Goal: Leave review/rating: Leave review/rating

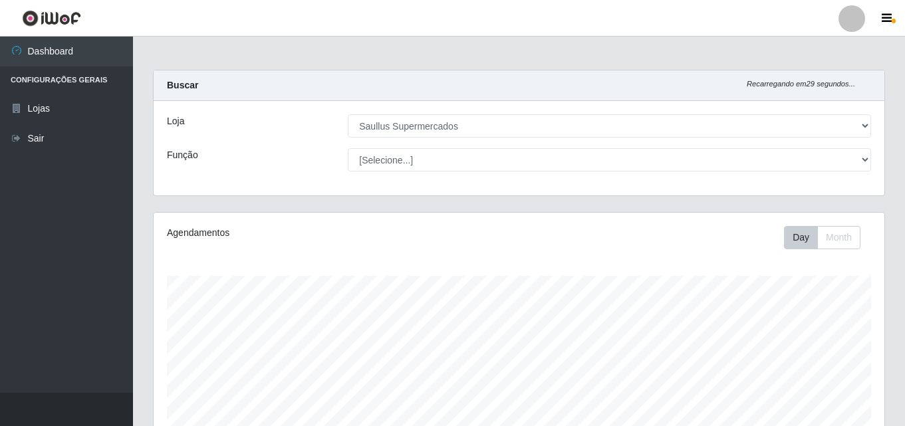
select select "423"
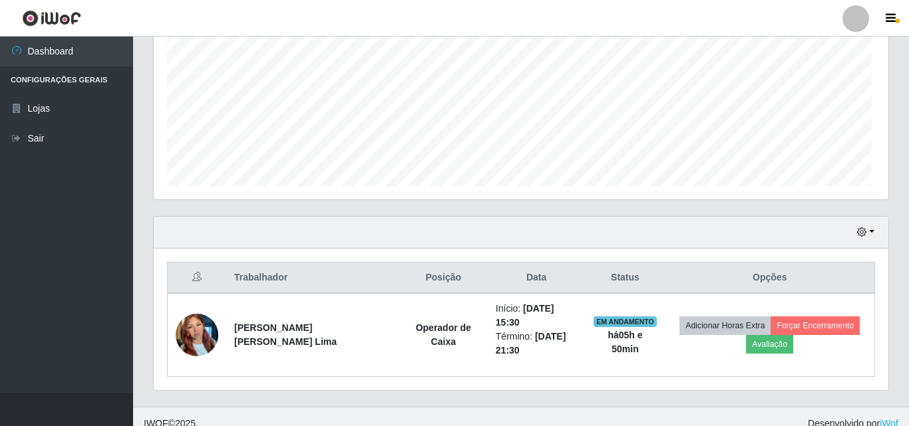
scroll to position [276, 724]
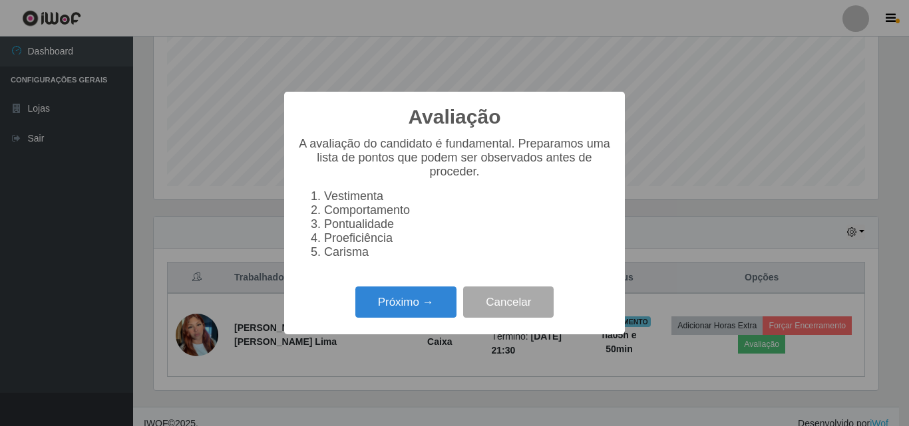
click at [433, 331] on div "Avaliação × A avaliação do candidato é fundamental. Preparamos uma lista de pon…" at bounding box center [454, 213] width 341 height 243
click at [432, 318] on button "Próximo →" at bounding box center [405, 302] width 101 height 31
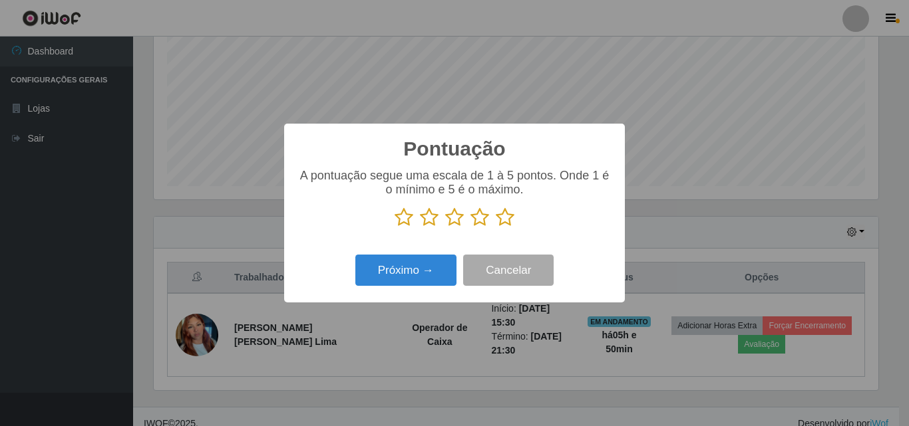
click at [512, 216] on icon at bounding box center [505, 218] width 19 height 20
click at [496, 227] on input "radio" at bounding box center [496, 227] width 0 height 0
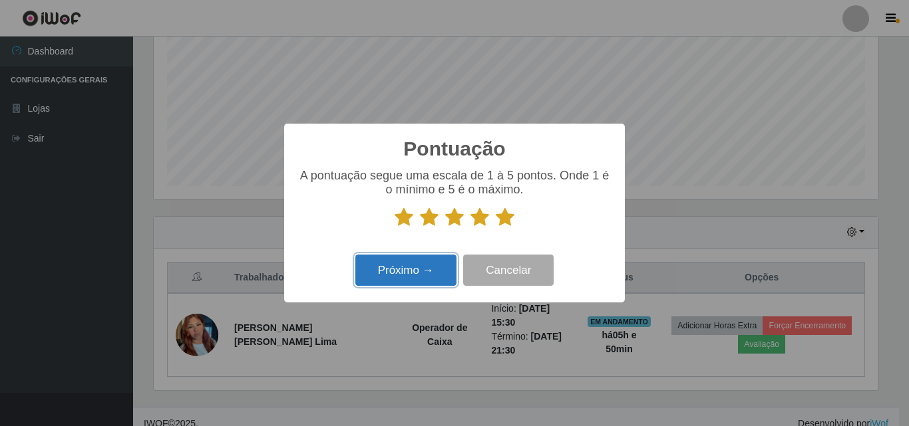
click at [426, 273] on button "Próximo →" at bounding box center [405, 270] width 101 height 31
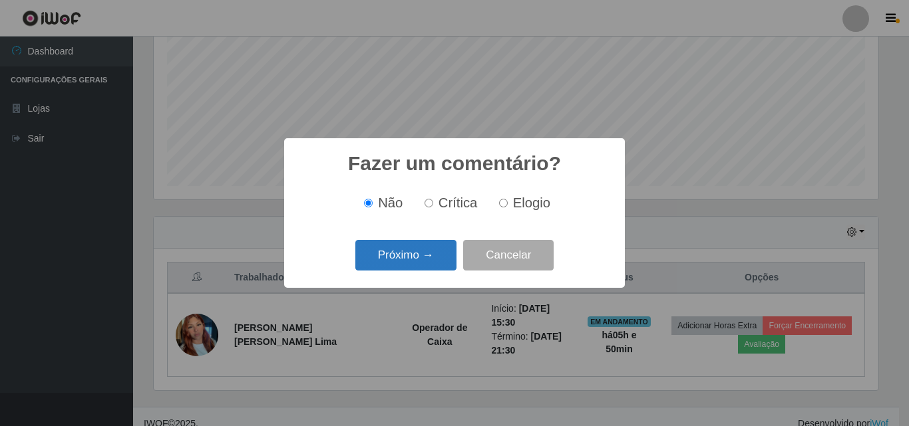
click at [435, 254] on button "Próximo →" at bounding box center [405, 255] width 101 height 31
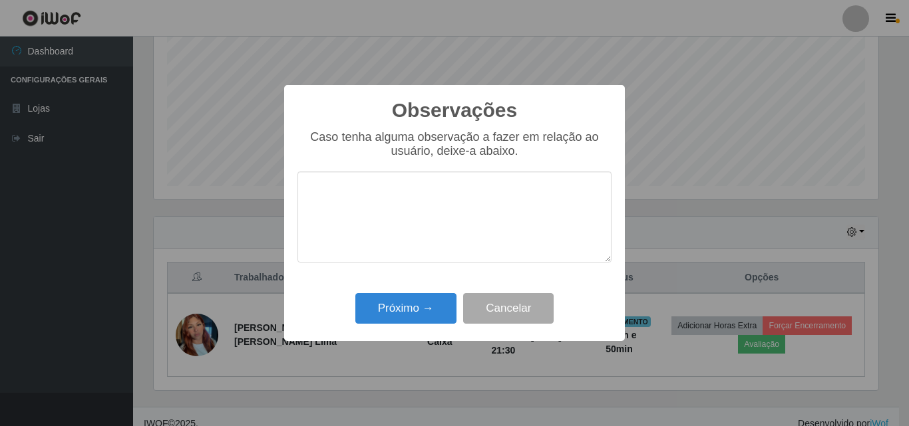
click at [436, 217] on textarea at bounding box center [454, 217] width 314 height 91
type textarea "Otima profissional"
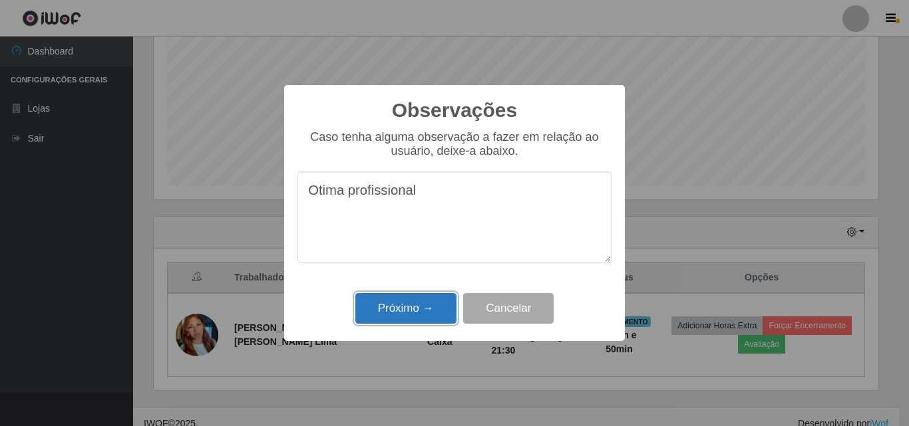
click at [425, 307] on button "Próximo →" at bounding box center [405, 308] width 101 height 31
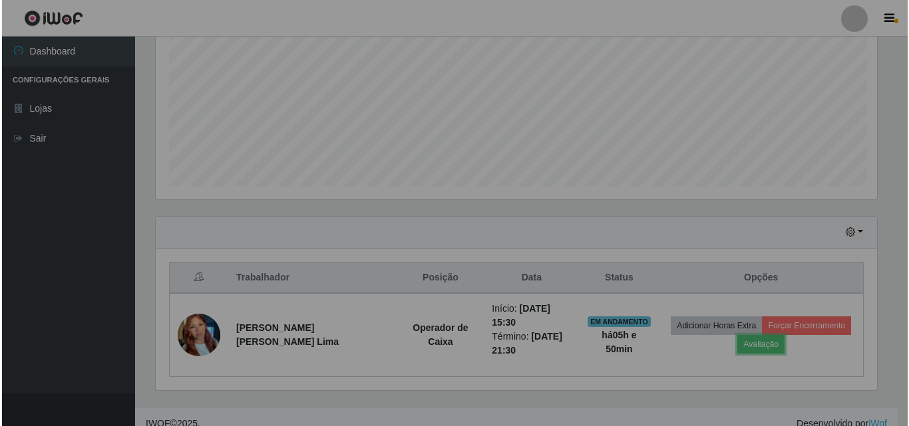
scroll to position [276, 731]
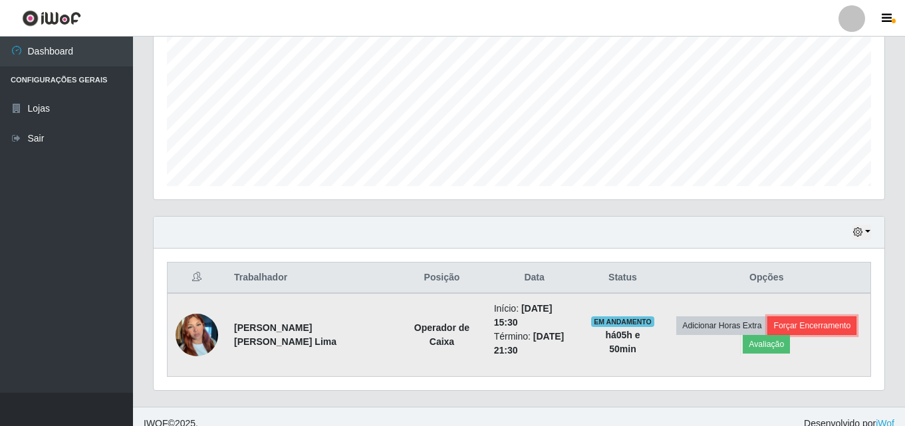
click at [821, 322] on button "Forçar Encerramento" at bounding box center [812, 326] width 89 height 19
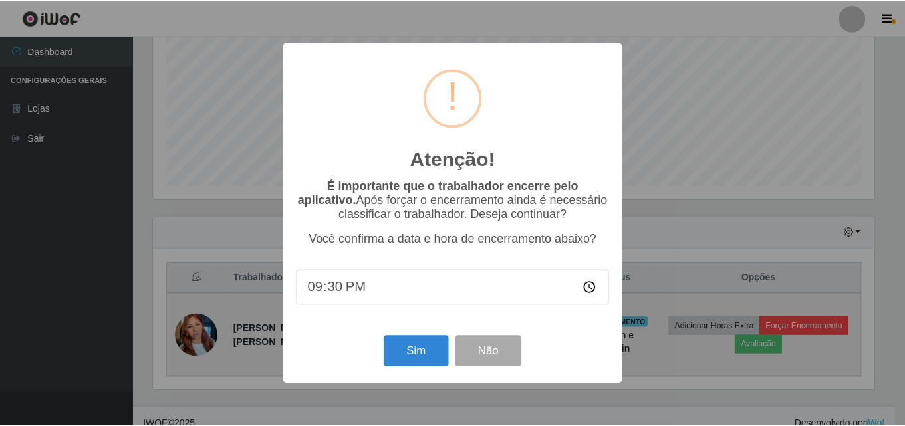
scroll to position [276, 724]
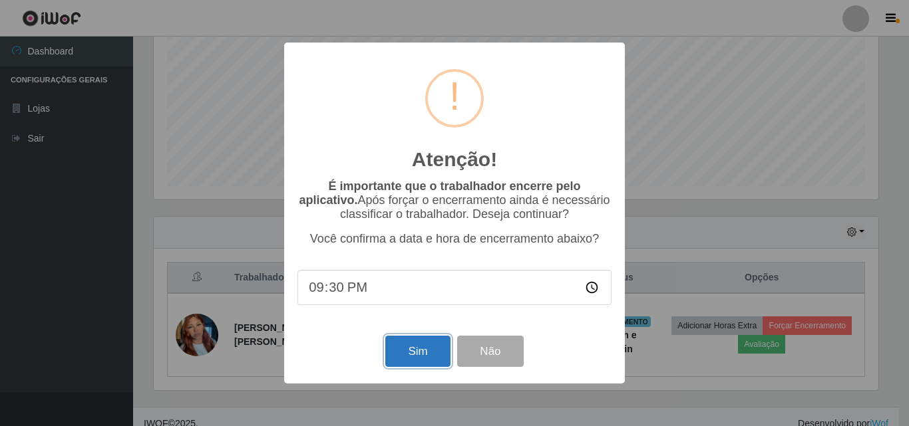
click at [419, 353] on button "Sim" at bounding box center [417, 351] width 65 height 31
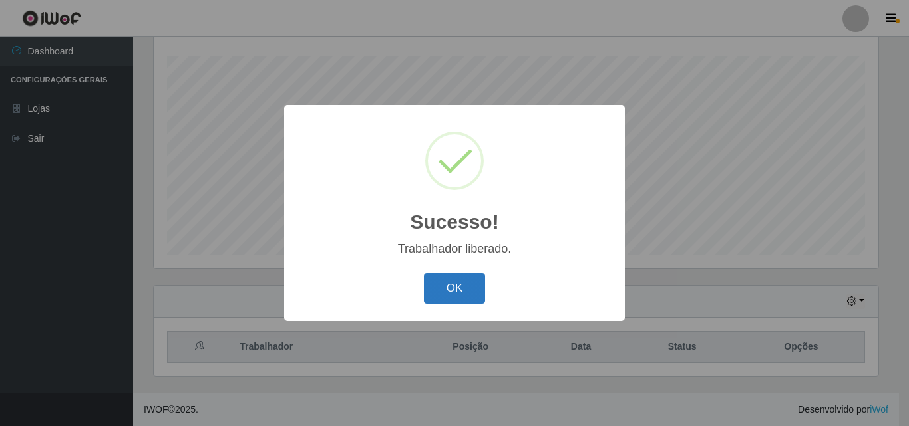
click at [448, 293] on button "OK" at bounding box center [455, 288] width 62 height 31
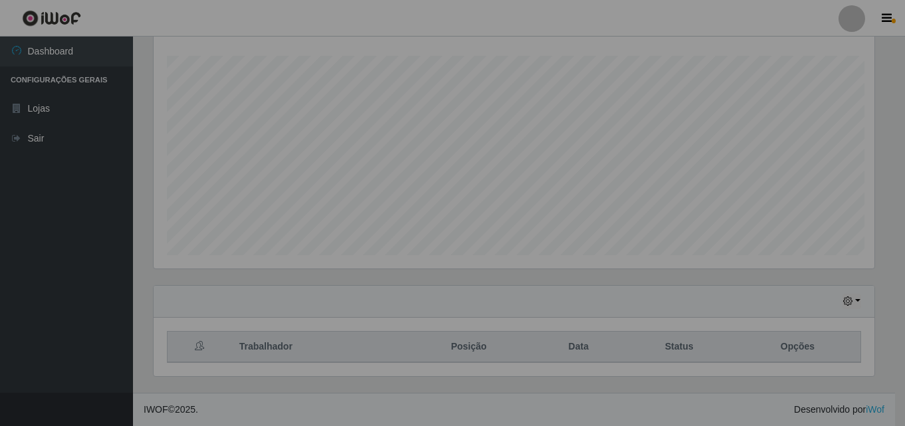
scroll to position [276, 731]
